Goal: Transaction & Acquisition: Purchase product/service

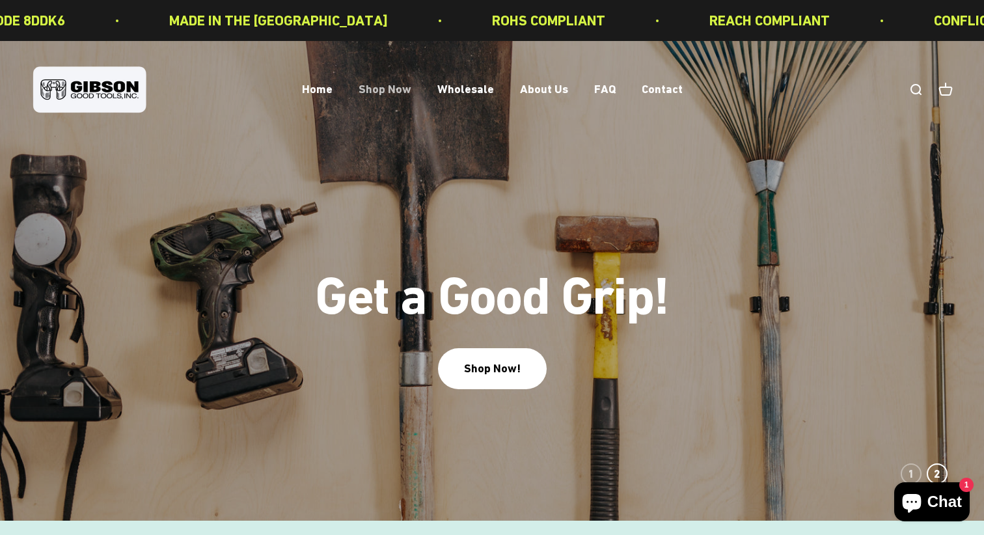
click at [391, 90] on link "Shop Now" at bounding box center [385, 90] width 53 height 14
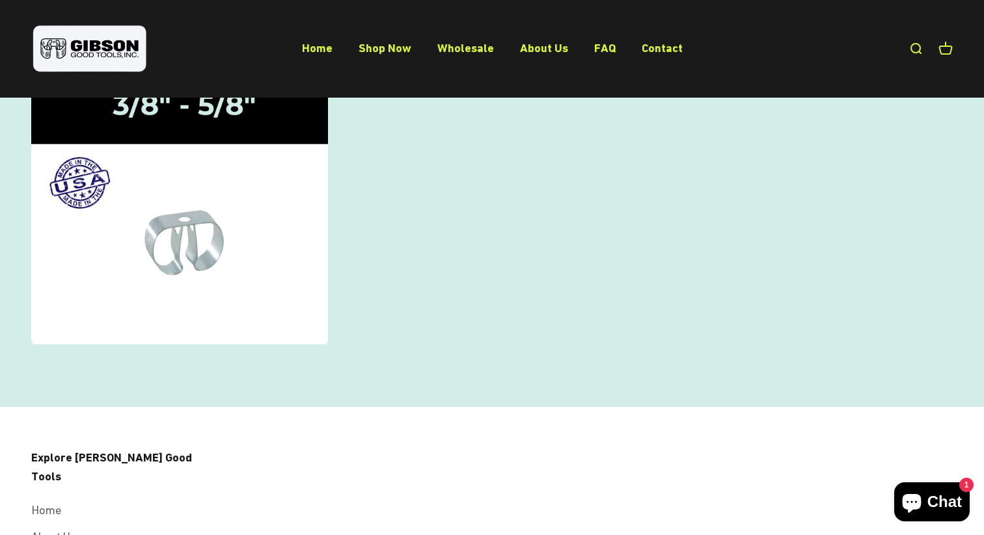
scroll to position [105, 0]
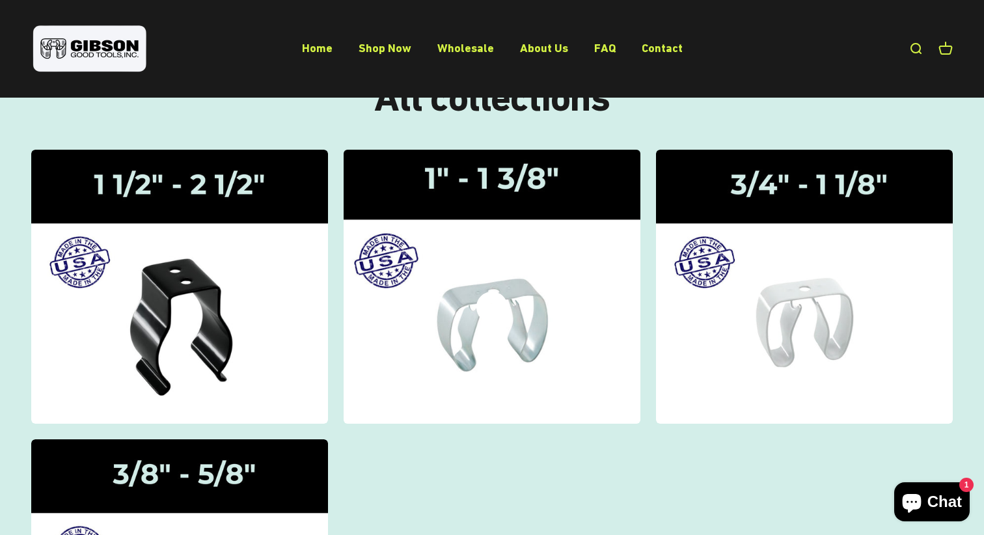
click at [475, 286] on img at bounding box center [492, 286] width 314 height 290
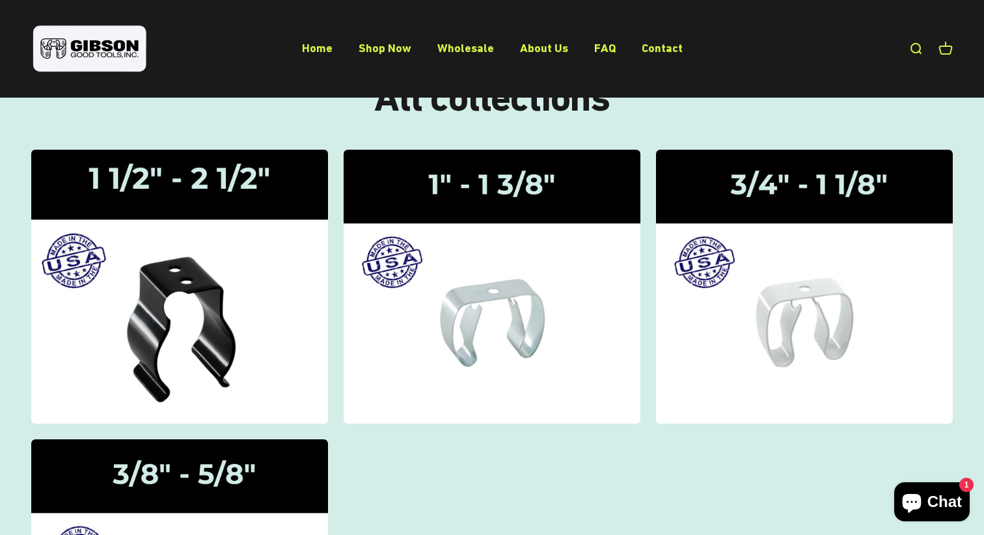
click at [217, 327] on img at bounding box center [179, 286] width 314 height 290
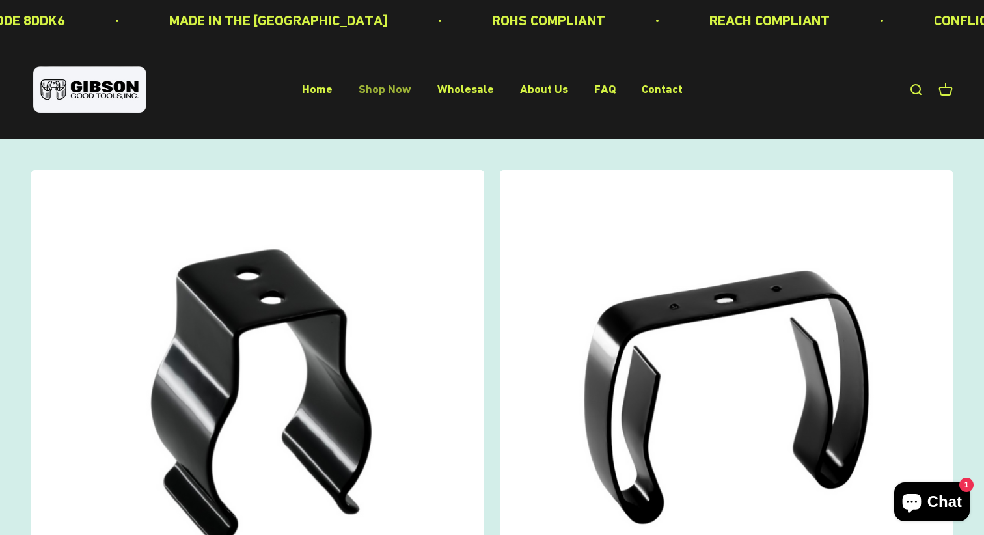
click at [387, 93] on link "Shop Now" at bounding box center [385, 90] width 53 height 14
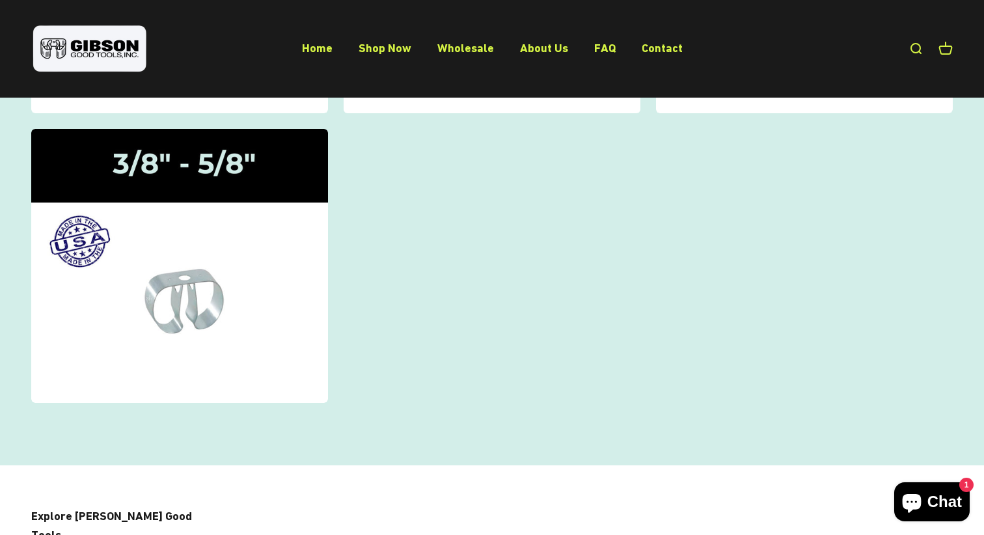
scroll to position [417, 0]
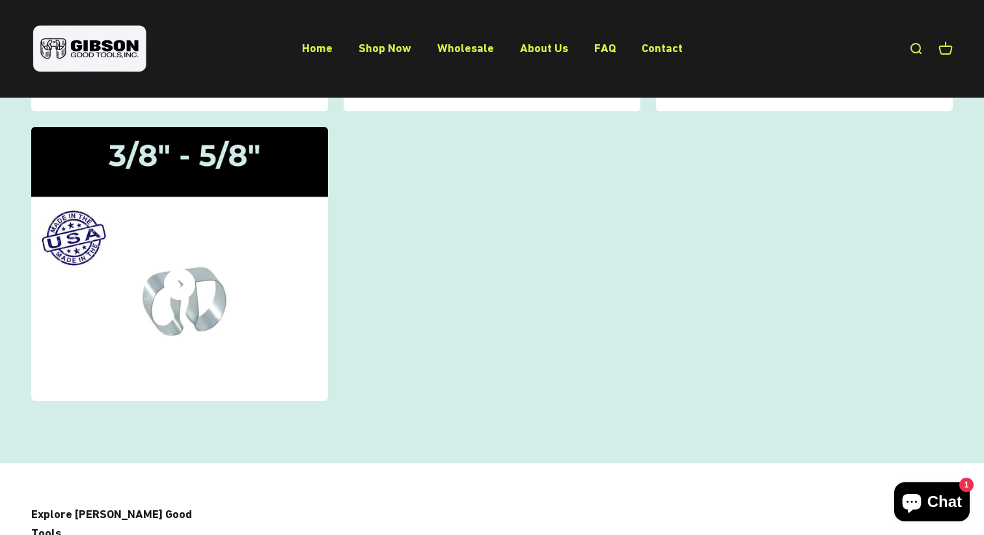
click at [227, 301] on img at bounding box center [179, 263] width 314 height 290
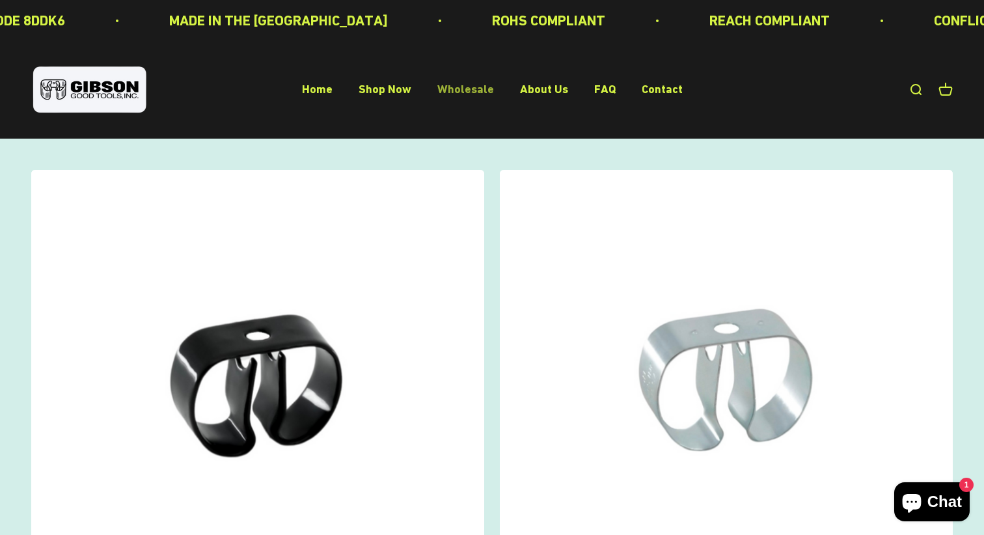
click at [464, 95] on link "Wholesale" at bounding box center [466, 90] width 57 height 14
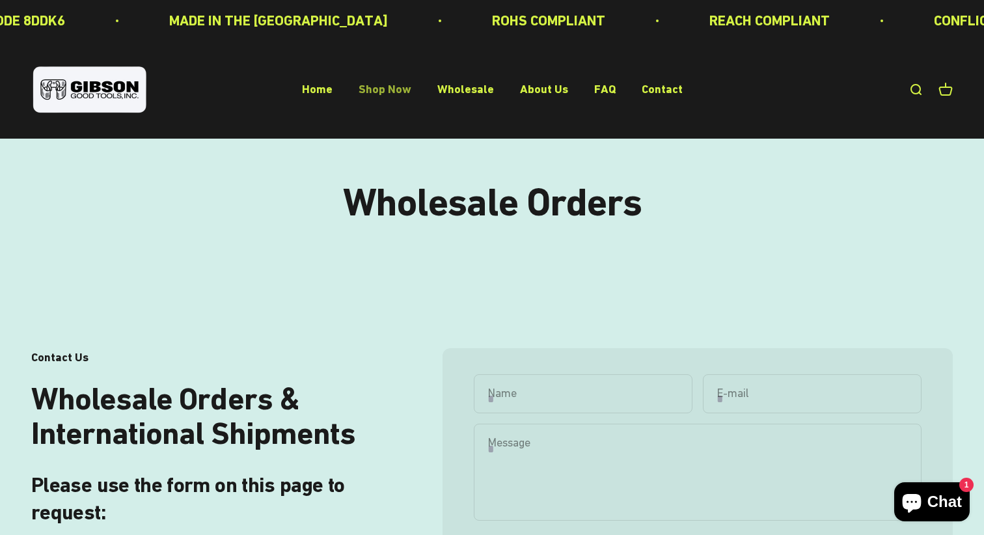
click at [378, 92] on link "Shop Now" at bounding box center [385, 90] width 53 height 14
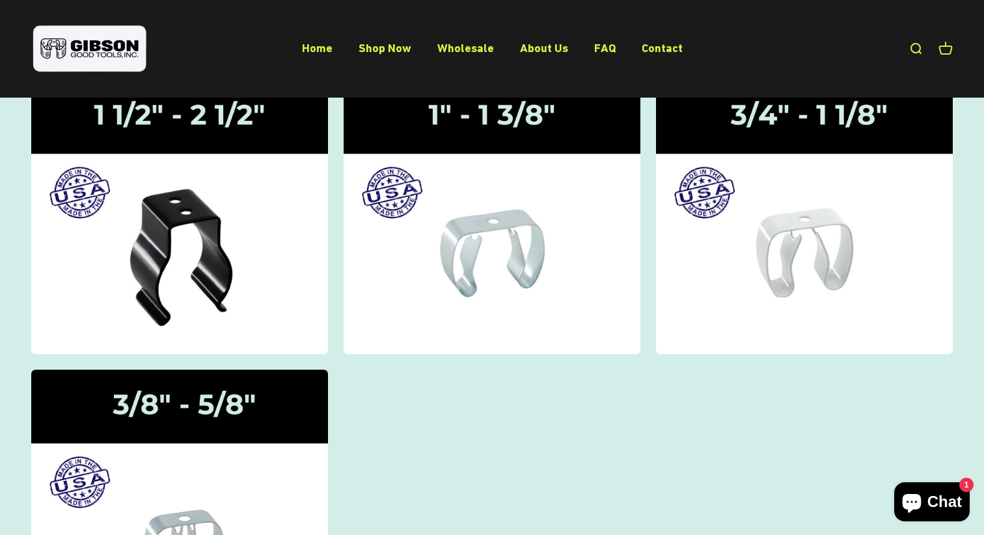
scroll to position [25, 0]
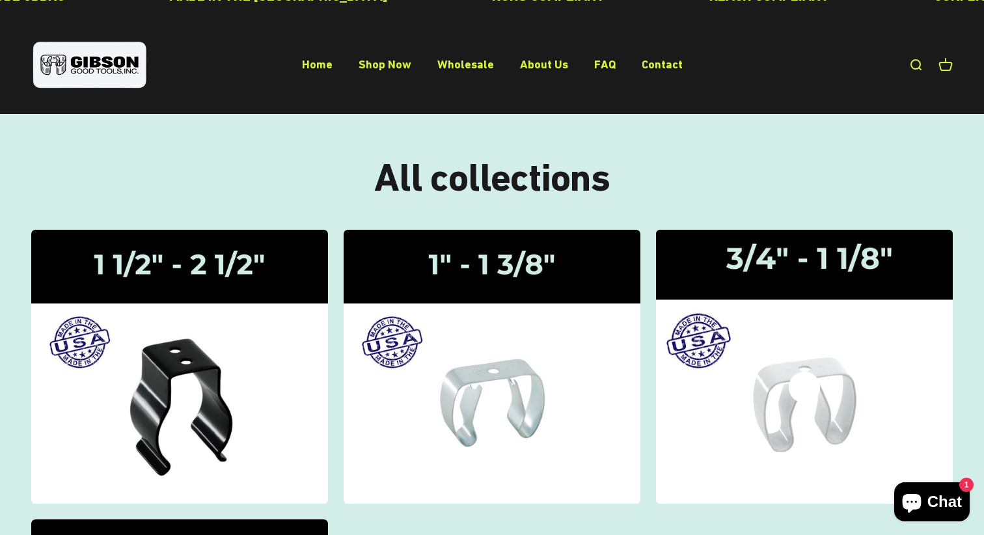
click at [781, 333] on img at bounding box center [804, 366] width 314 height 290
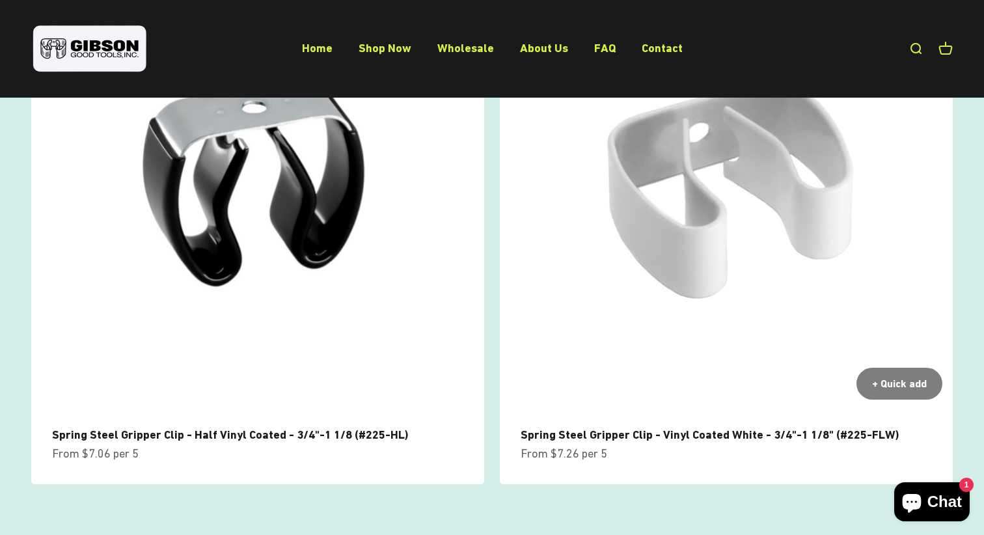
scroll to position [792, 0]
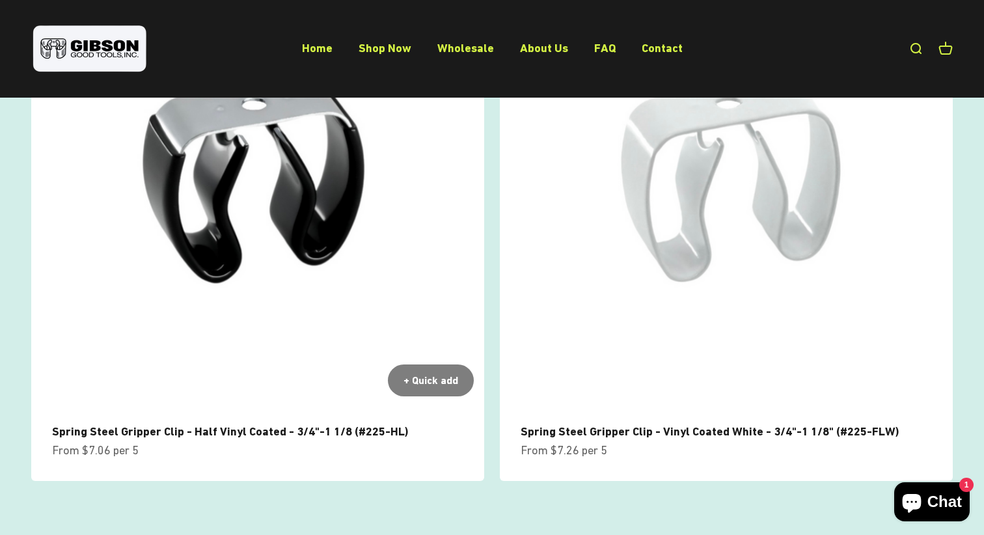
click at [328, 425] on link "Spring Steel Gripper Clip - Half Vinyl Coated - 3/4"-1 1/8 (#225-HL)" at bounding box center [230, 432] width 356 height 14
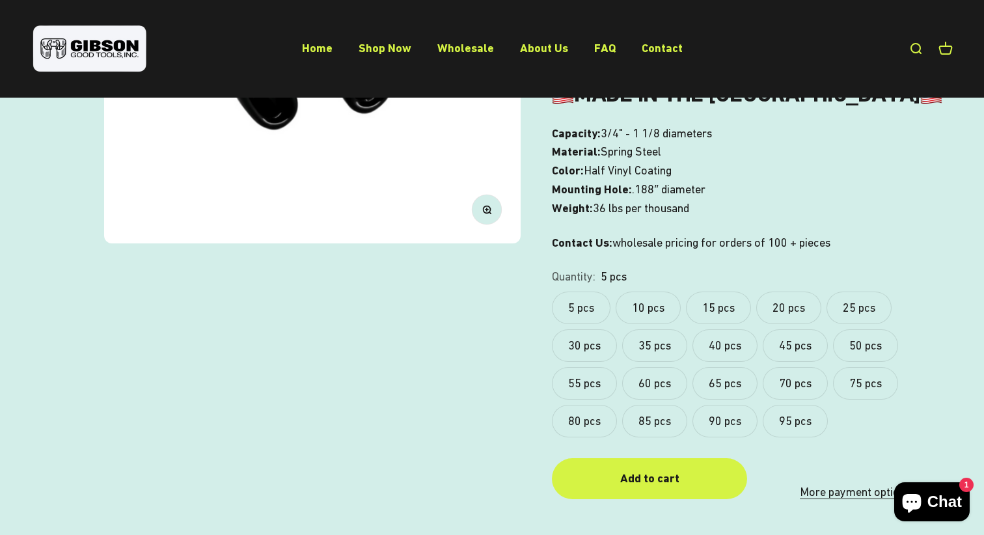
scroll to position [358, 0]
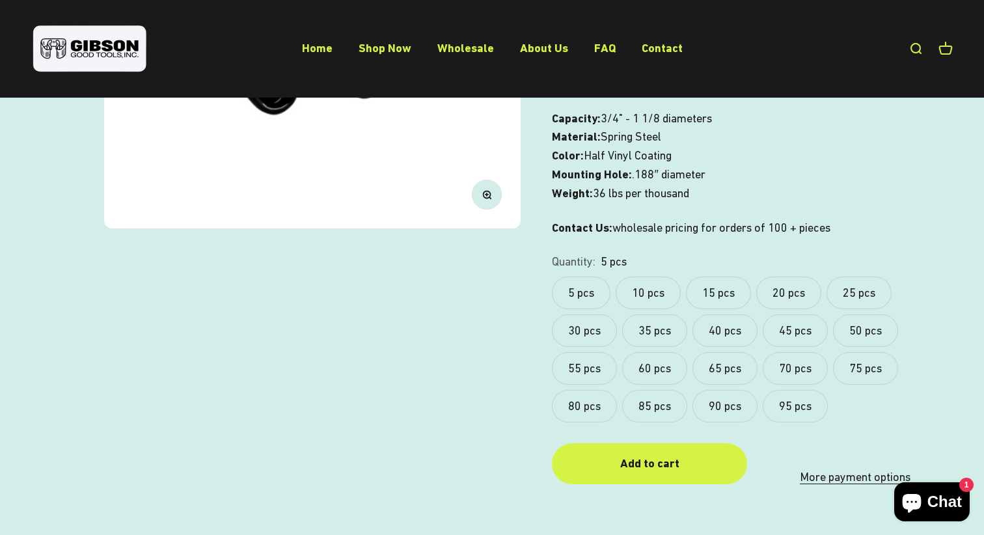
click at [798, 390] on label "95 pcs" at bounding box center [795, 406] width 65 height 33
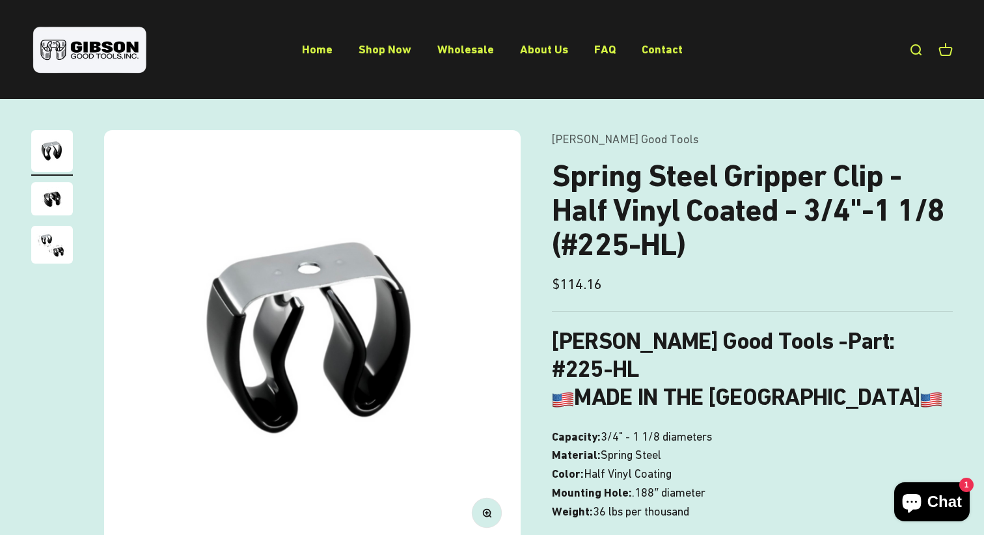
scroll to position [36, 0]
